Goal: Information Seeking & Learning: Check status

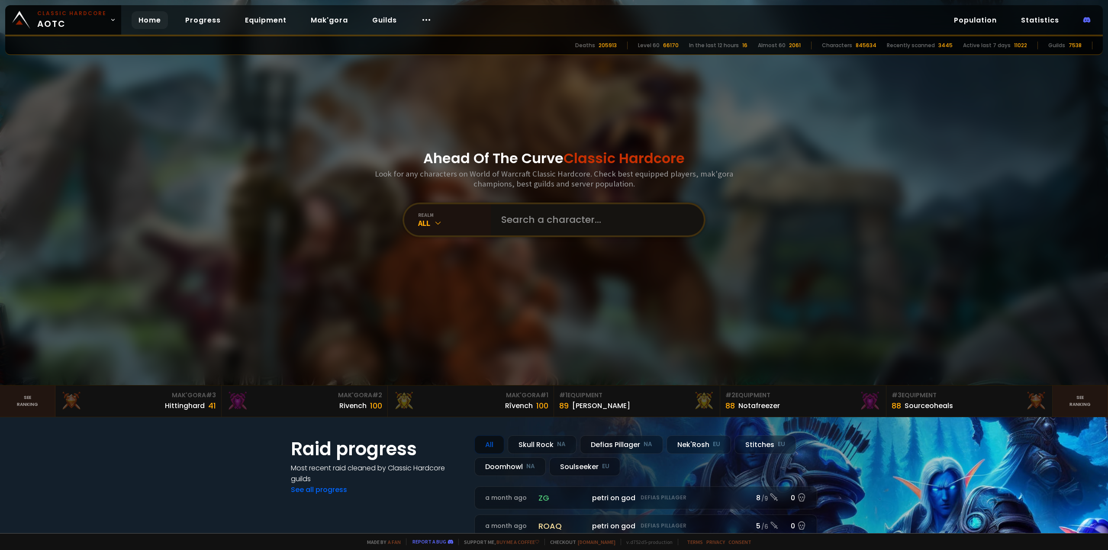
click at [551, 219] on input "text" at bounding box center [594, 219] width 197 height 31
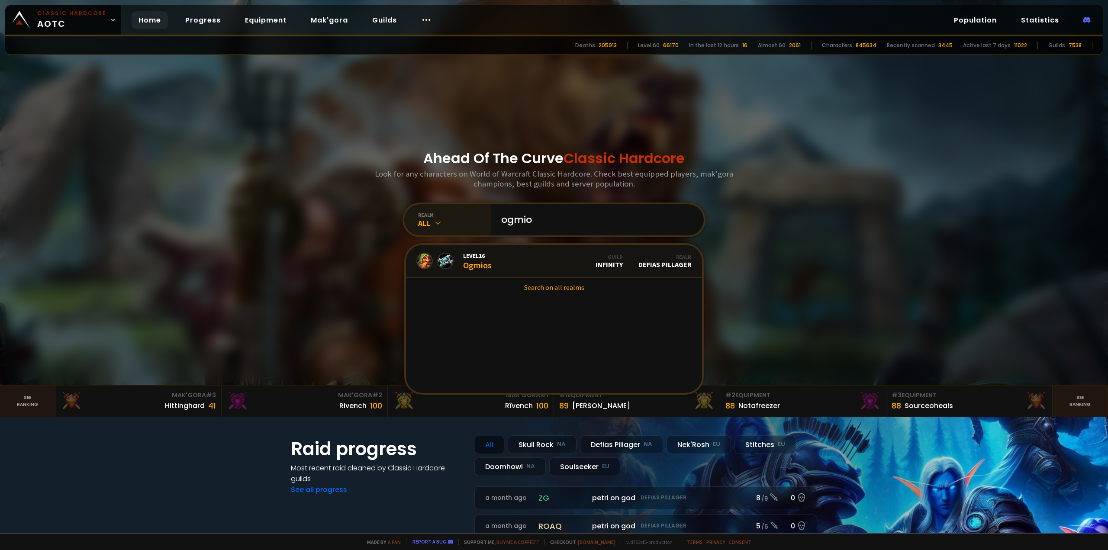
click at [434, 221] on icon at bounding box center [438, 223] width 9 height 9
click at [441, 222] on div "All" at bounding box center [454, 223] width 73 height 10
click at [455, 219] on div "All" at bounding box center [454, 223] width 73 height 10
click at [461, 223] on div "All" at bounding box center [454, 223] width 73 height 10
click at [440, 222] on div "All" at bounding box center [454, 223] width 73 height 10
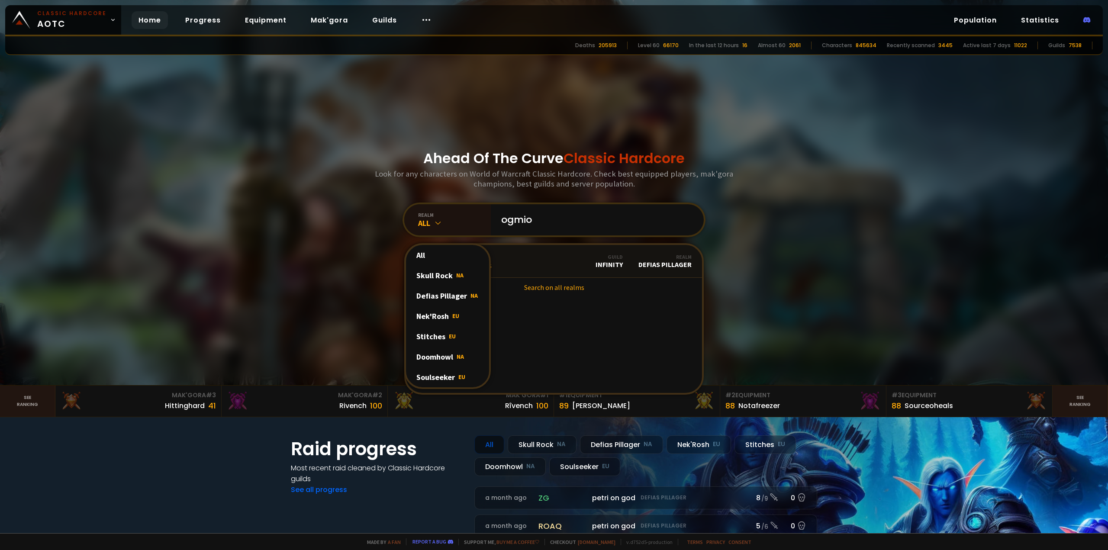
drag, startPoint x: 439, startPoint y: 338, endPoint x: 445, endPoint y: 331, distance: 9.5
click at [440, 338] on div "Stitches EU" at bounding box center [447, 336] width 83 height 20
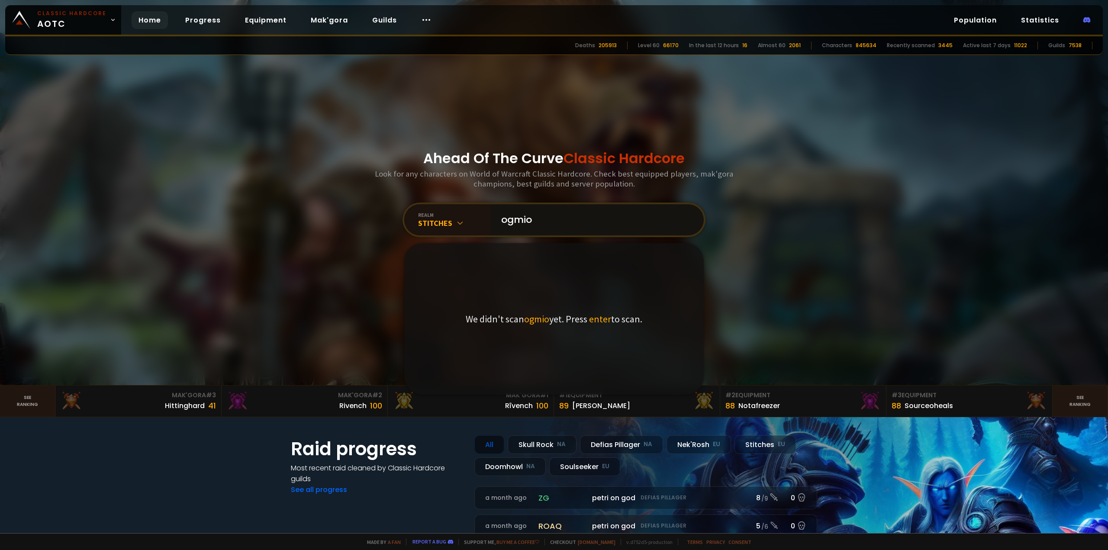
click at [567, 220] on input "ogmio" at bounding box center [594, 219] width 197 height 31
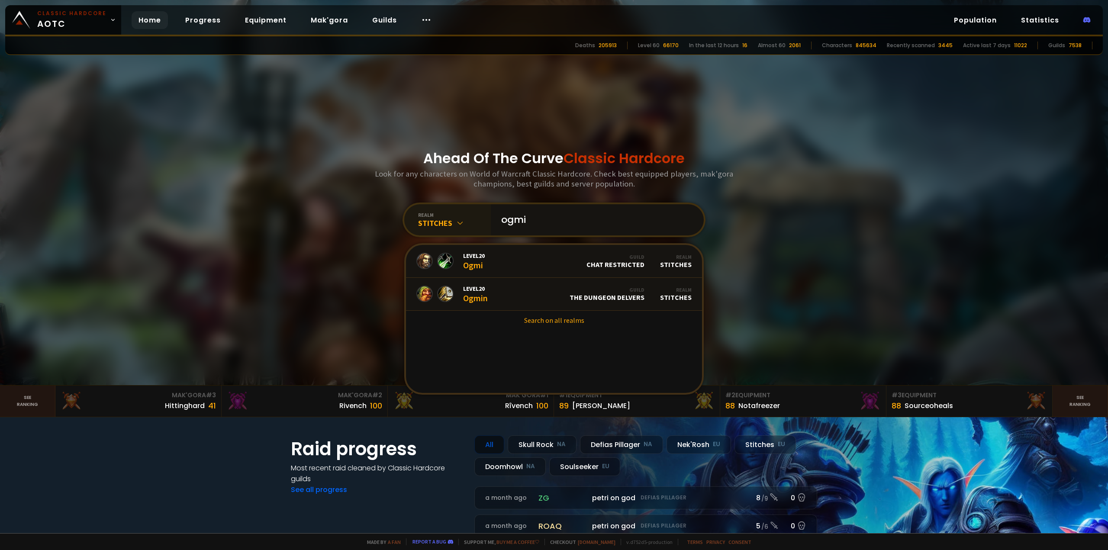
type input "ogmi"
click at [460, 219] on div "Stitches" at bounding box center [454, 223] width 73 height 10
click at [351, 294] on div "Ahead Of The Curve Classic Hardcore Look for any characters on World of Warcraf…" at bounding box center [553, 192] width 521 height 385
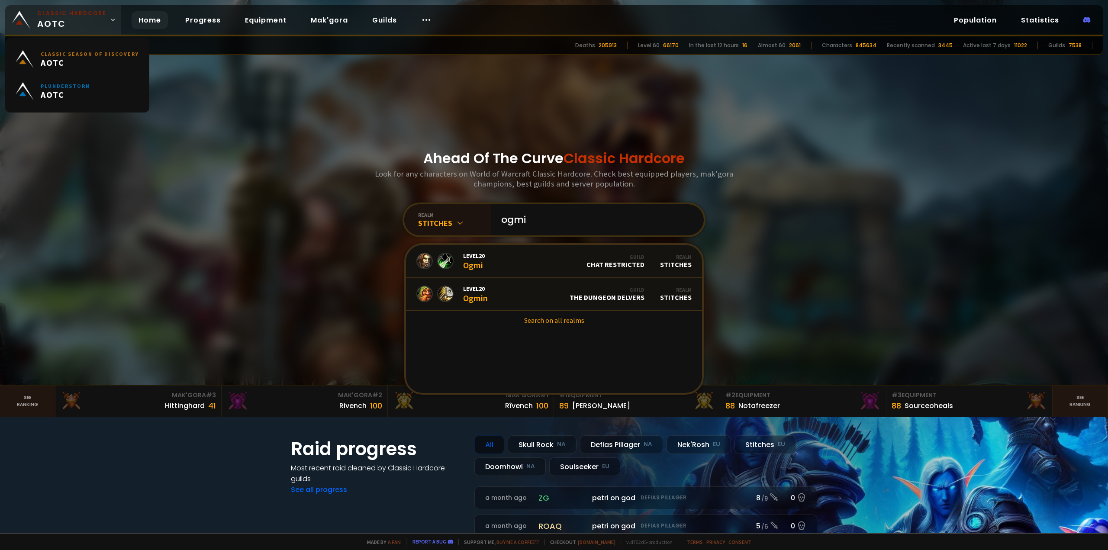
click at [110, 18] on icon at bounding box center [113, 20] width 6 height 6
click at [124, 63] on span "AOTC" at bounding box center [90, 62] width 98 height 11
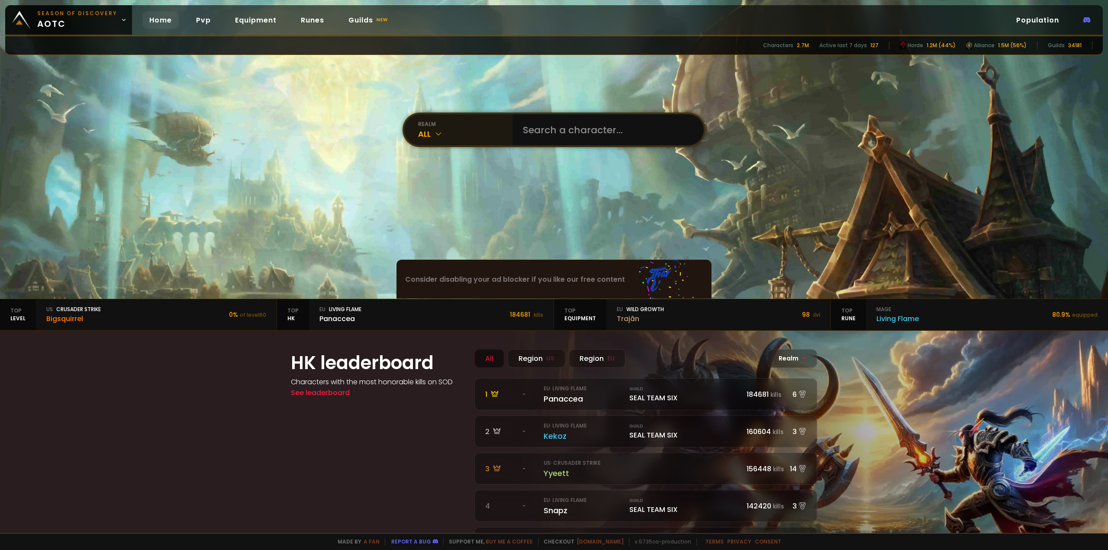
click at [434, 131] on icon at bounding box center [438, 133] width 9 height 9
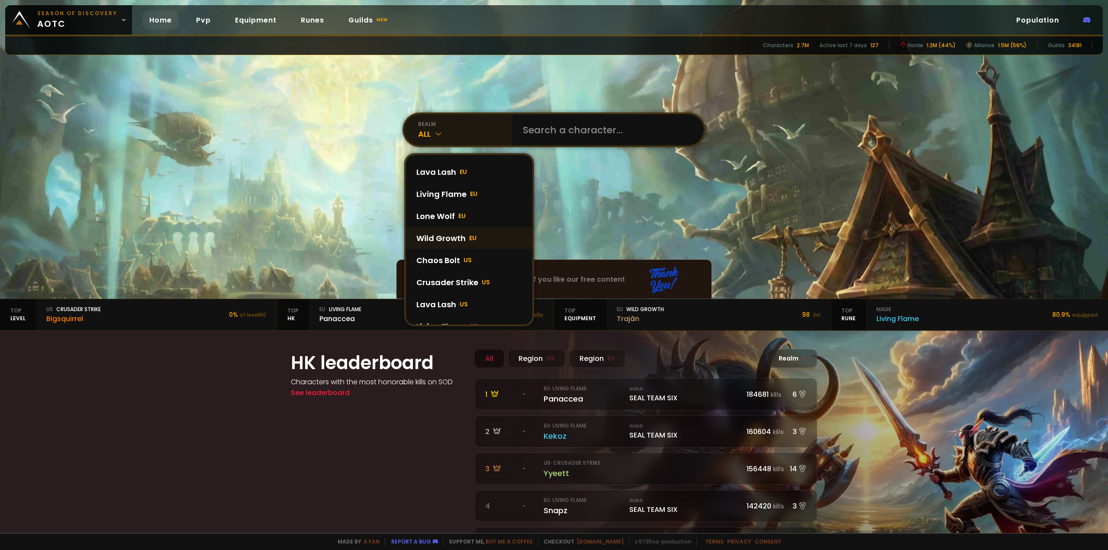
scroll to position [87, 0]
click at [456, 173] on div "Living Flame EU" at bounding box center [469, 168] width 126 height 22
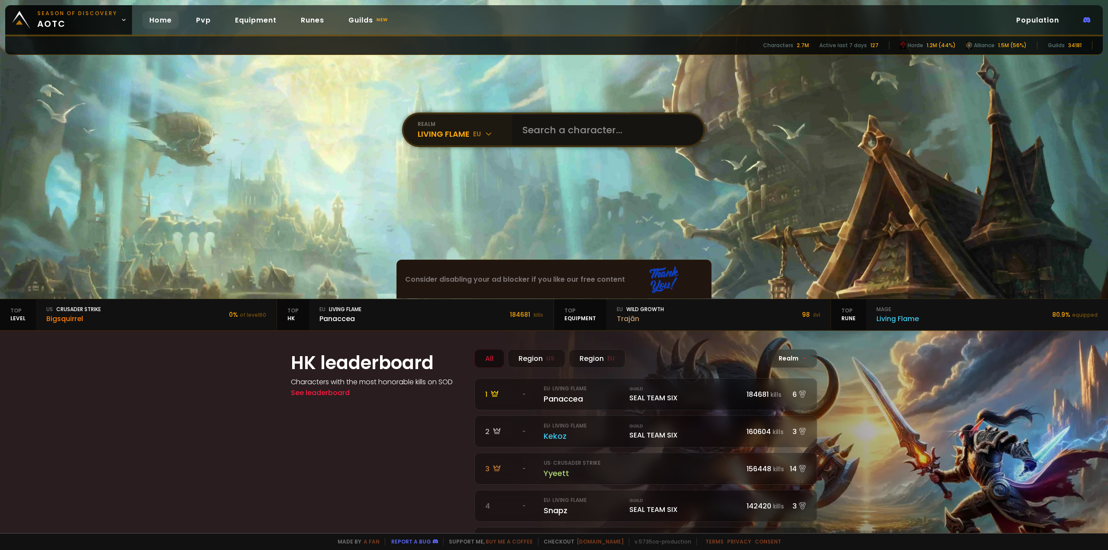
click at [582, 132] on input "text" at bounding box center [605, 129] width 176 height 31
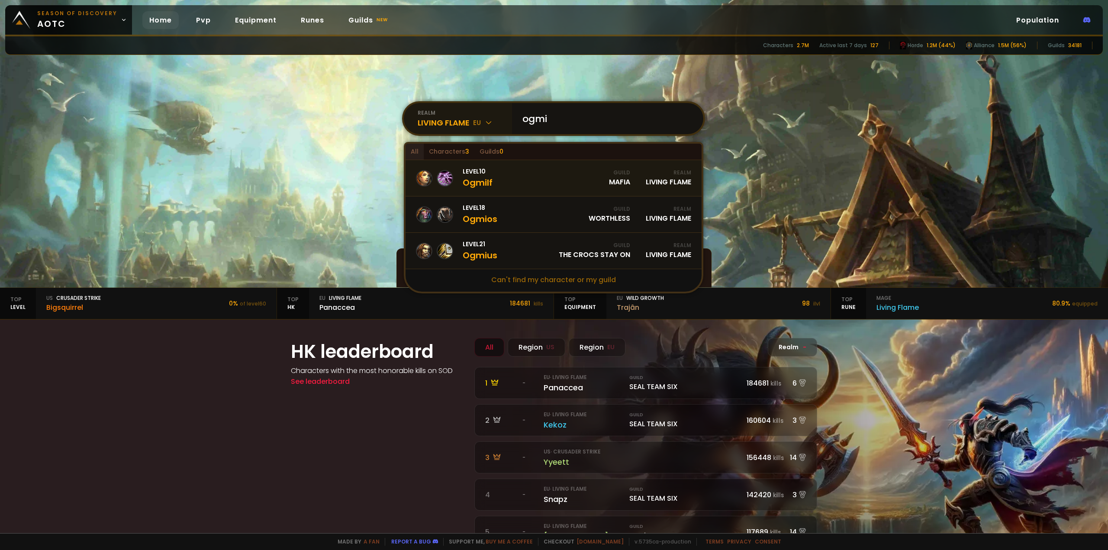
scroll to position [0, 0]
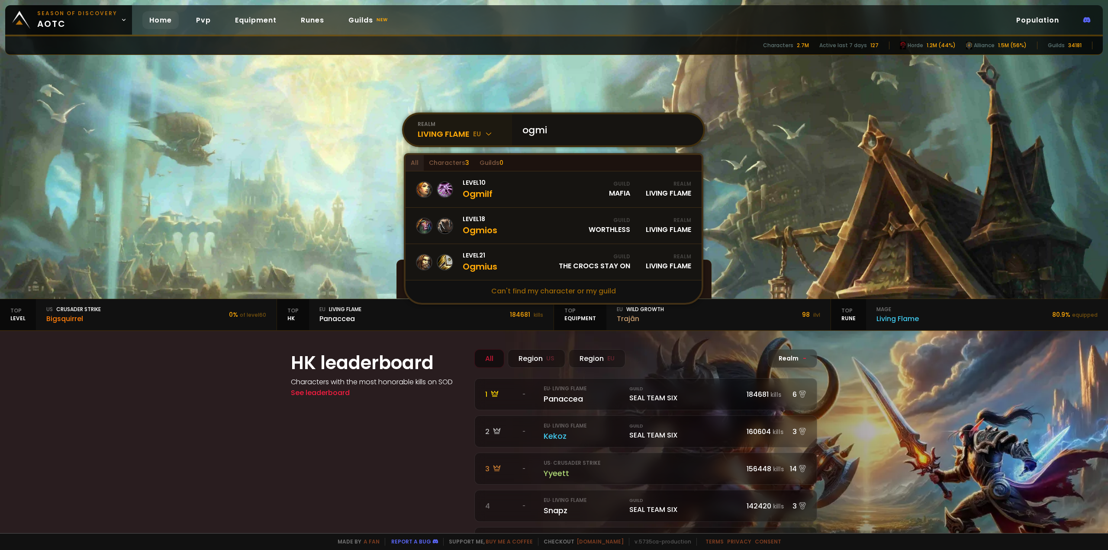
type input "ogmi"
click at [486, 135] on icon at bounding box center [488, 133] width 9 height 9
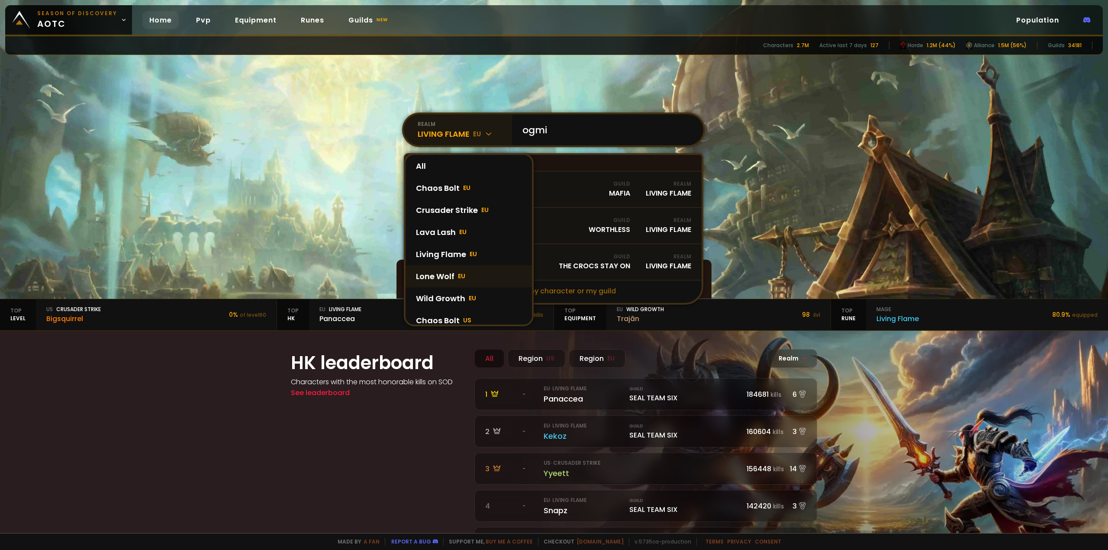
click at [458, 278] on span "EU" at bounding box center [461, 276] width 7 height 9
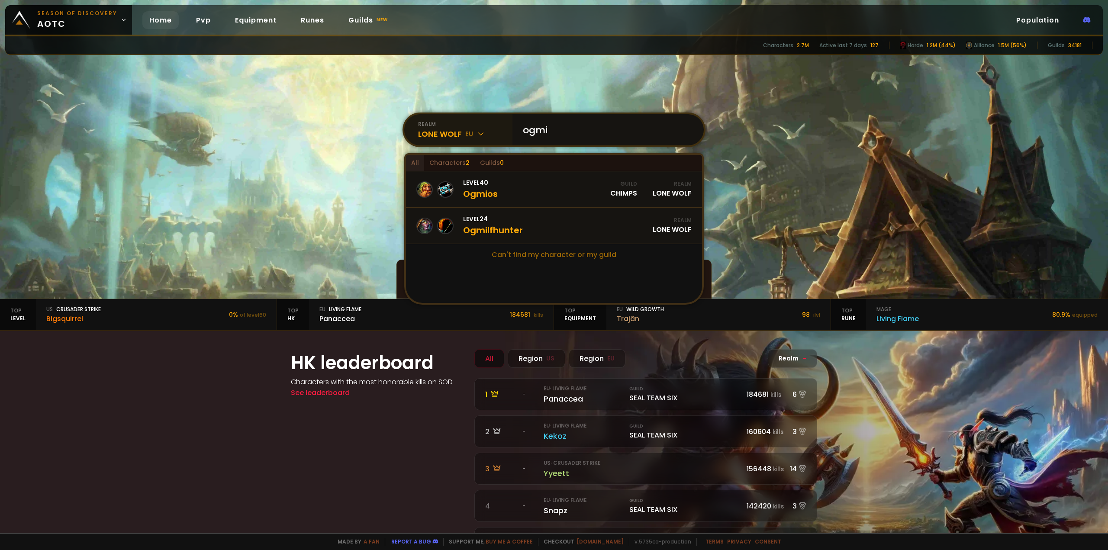
click at [572, 135] on input "ogmi" at bounding box center [605, 129] width 176 height 31
click at [522, 196] on link "Level 40 Ogmios Guild Chimps Realm Lone Wolf" at bounding box center [554, 189] width 296 height 36
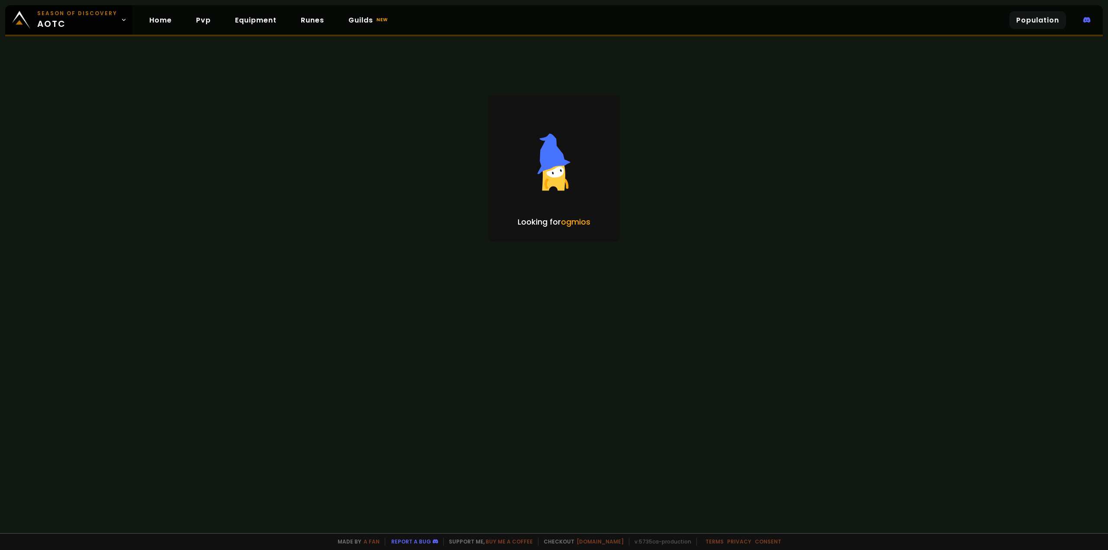
click at [1032, 19] on link "Population" at bounding box center [1037, 20] width 57 height 18
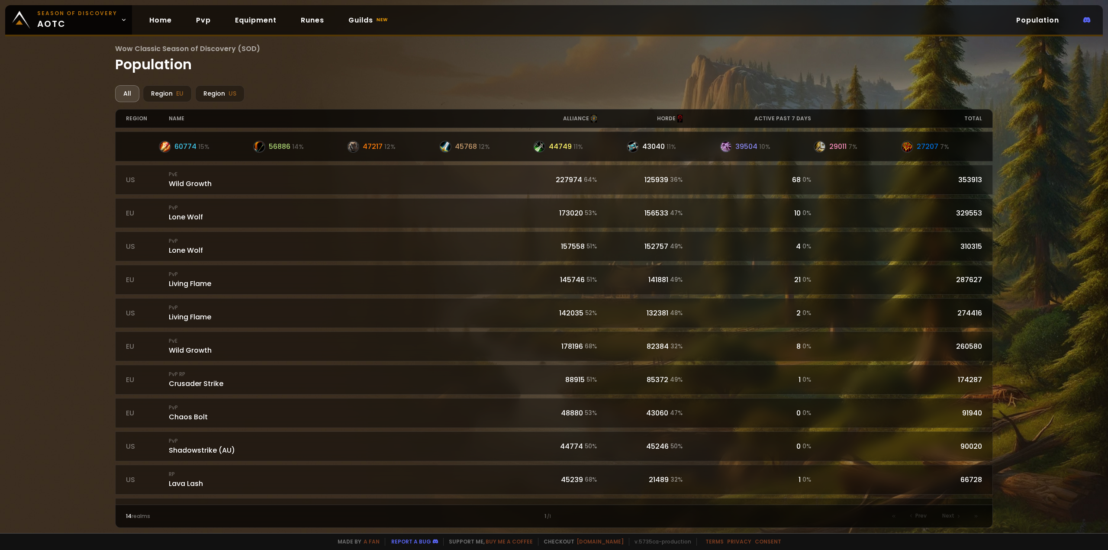
click at [325, 148] on div "PvP RP Crusader Strike" at bounding box center [340, 146] width 343 height 19
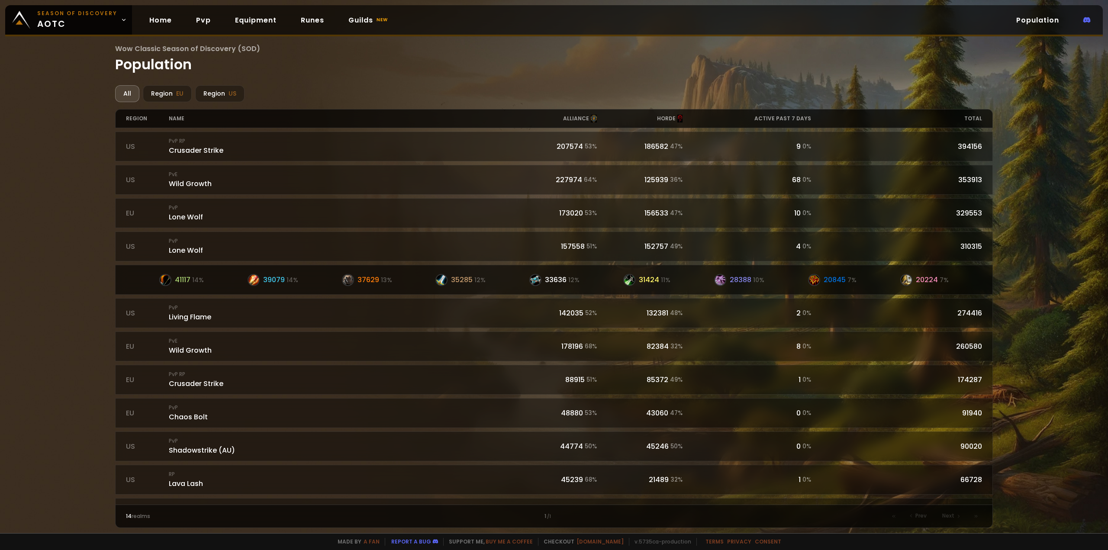
click at [218, 288] on div "PvP Living Flame" at bounding box center [340, 279] width 343 height 19
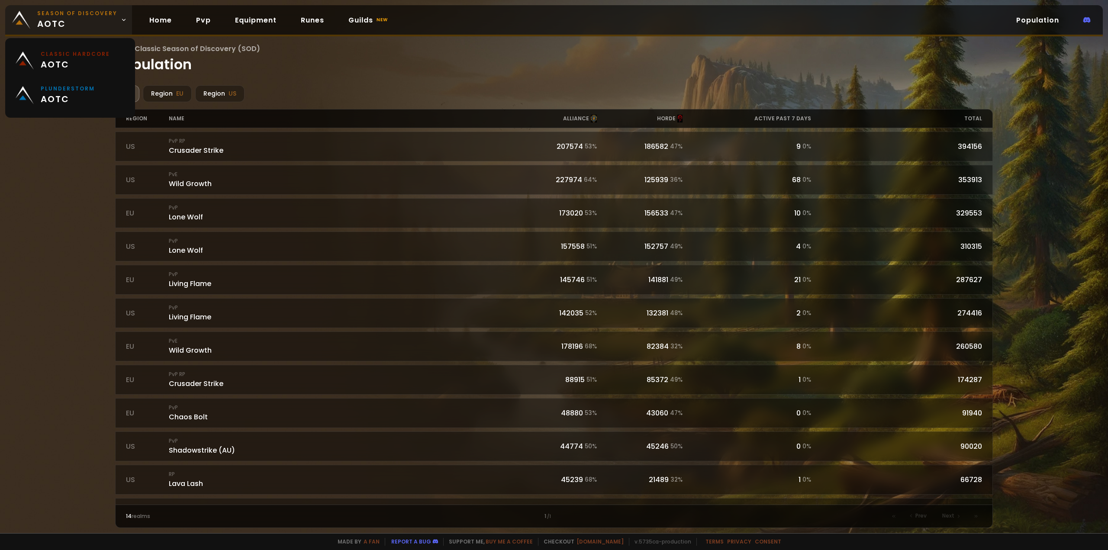
click at [117, 15] on link "Season of Discovery aotc" at bounding box center [68, 19] width 127 height 29
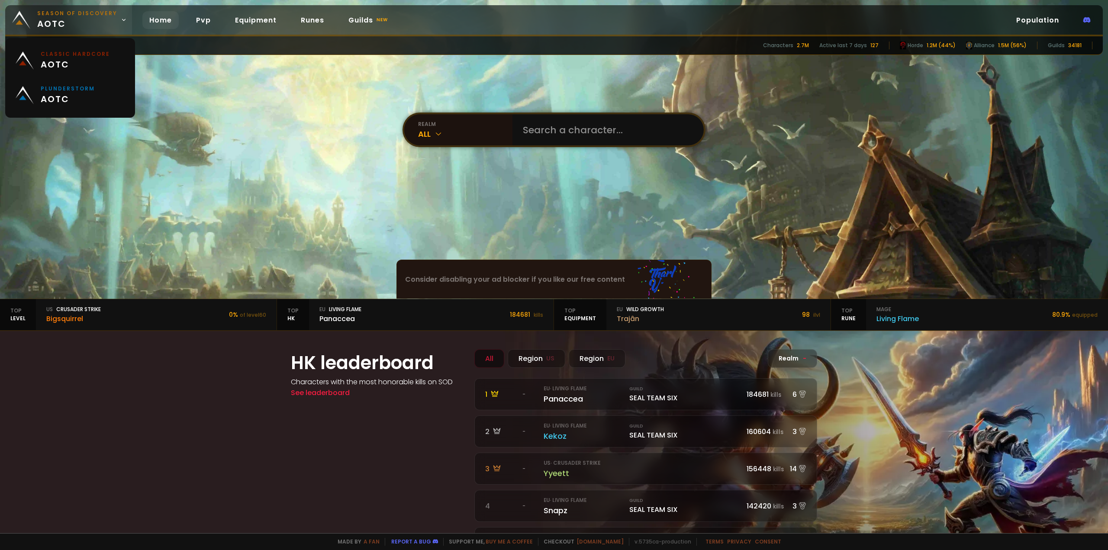
click at [105, 25] on span "Season of Discovery aotc" at bounding box center [77, 20] width 80 height 21
click at [80, 61] on span "aotc" at bounding box center [75, 64] width 69 height 13
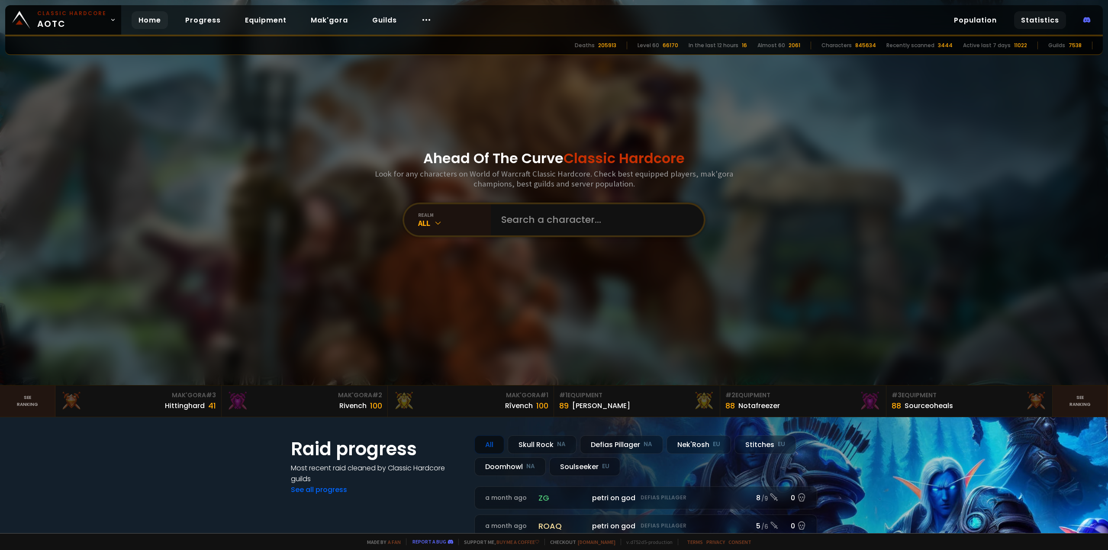
click at [1039, 22] on link "Statistics" at bounding box center [1040, 20] width 52 height 18
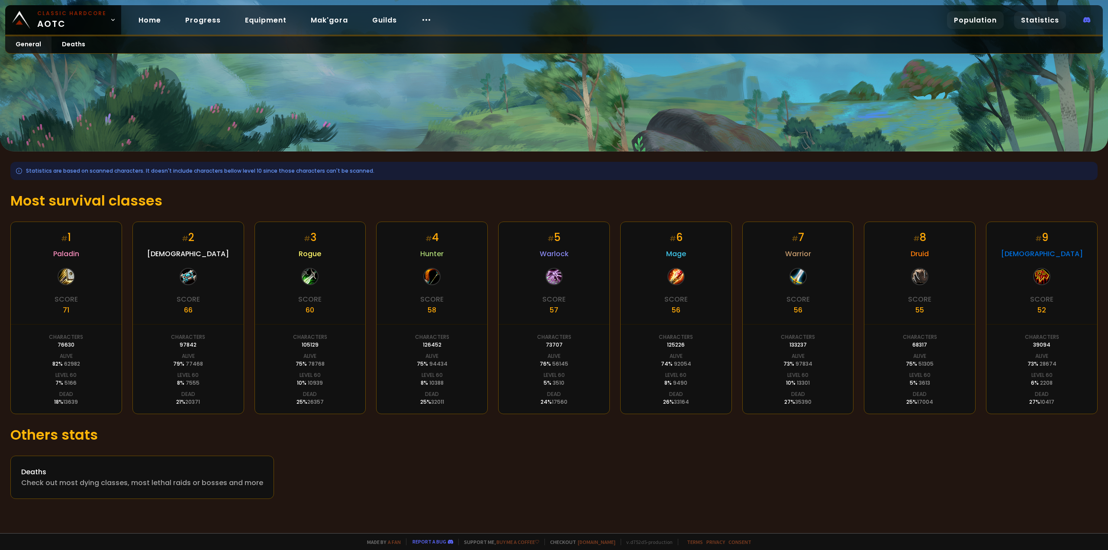
click at [981, 23] on link "Population" at bounding box center [975, 20] width 57 height 18
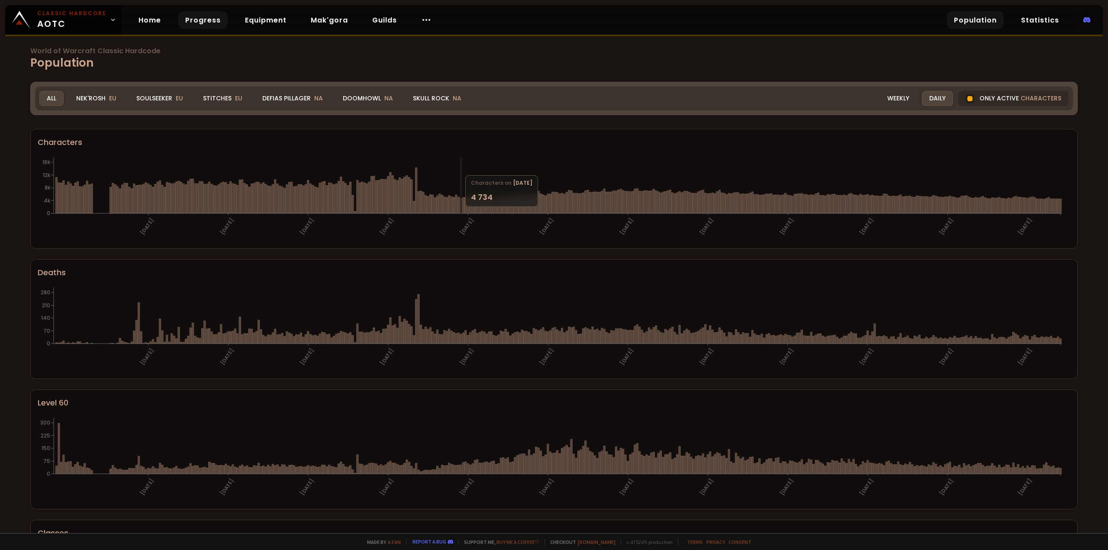
click at [201, 23] on link "Progress" at bounding box center [202, 20] width 49 height 18
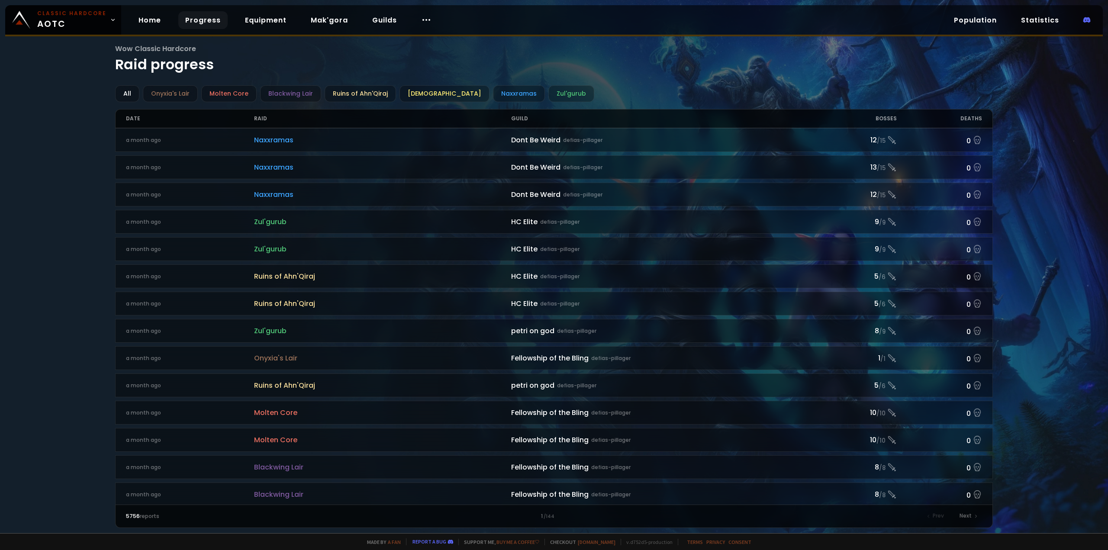
scroll to position [130, 0]
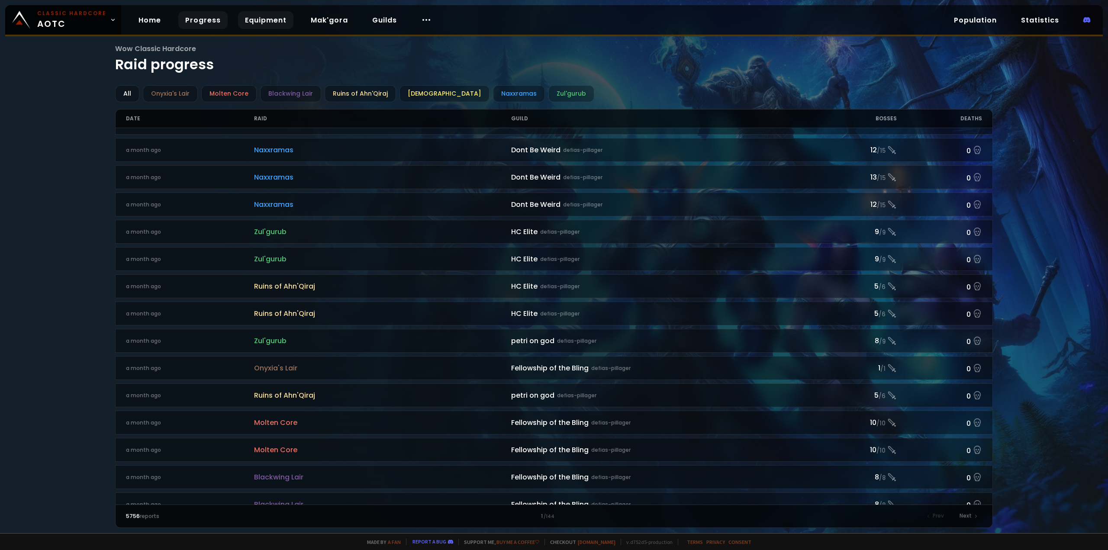
click at [260, 21] on link "Equipment" at bounding box center [265, 20] width 55 height 18
